Goal: Task Accomplishment & Management: Manage account settings

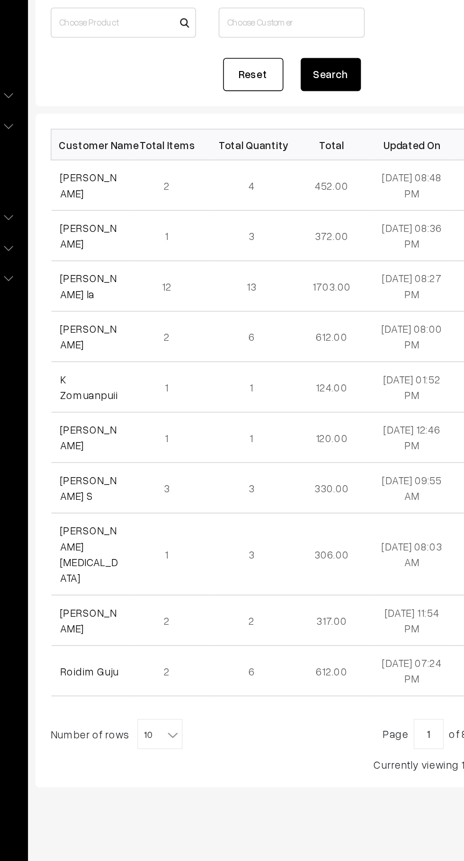
click at [153, 220] on link "[PERSON_NAME]" at bounding box center [165, 222] width 35 height 18
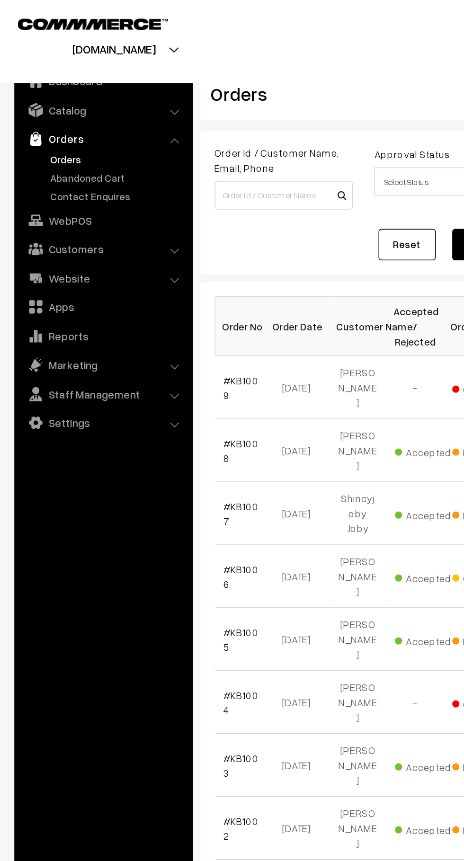
click at [48, 114] on link "Abandoned Cart" at bounding box center [78, 118] width 94 height 10
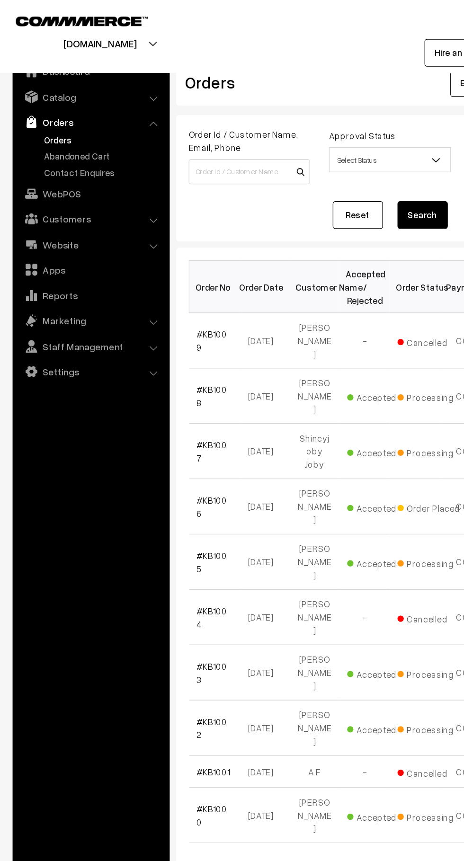
click at [87, 114] on link "Abandoned Cart" at bounding box center [78, 118] width 94 height 10
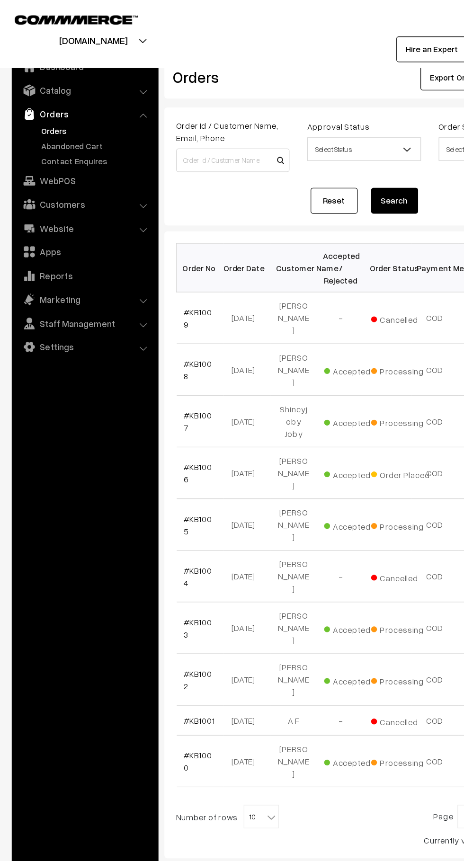
click at [86, 121] on link "Abandoned Cart" at bounding box center [78, 118] width 94 height 10
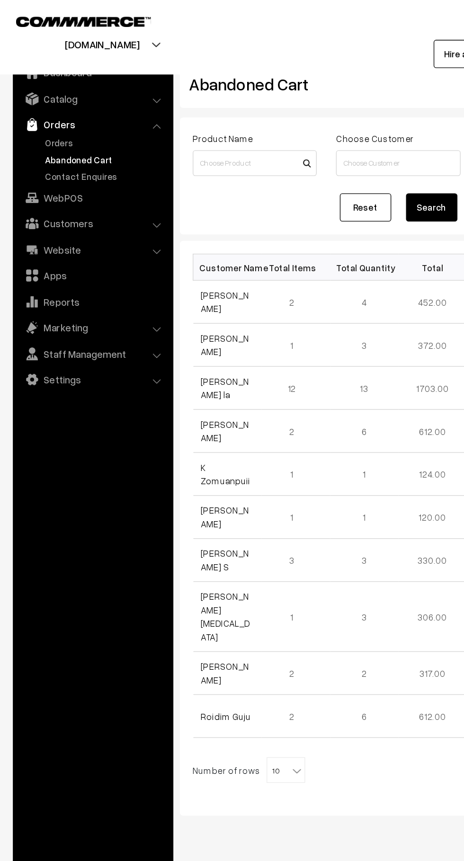
click at [45, 104] on link "Orders" at bounding box center [78, 105] width 94 height 10
